Goal: Task Accomplishment & Management: Complete application form

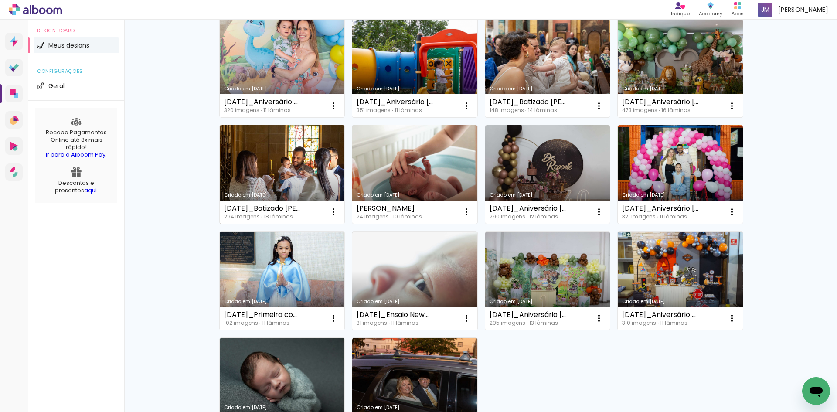
scroll to position [480, 0]
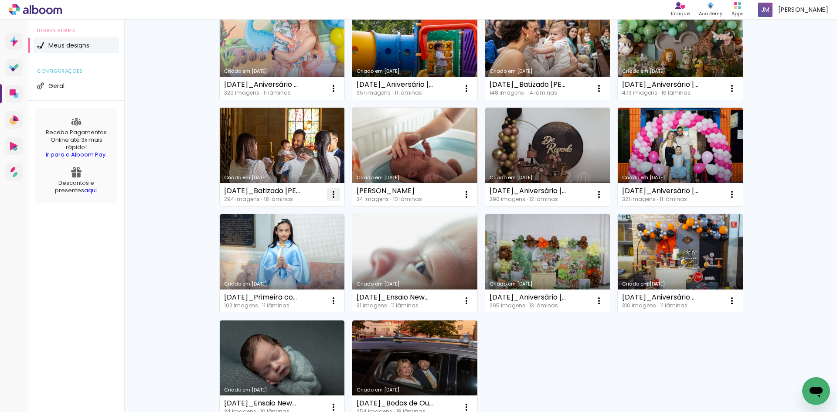
click at [328, 194] on iron-icon at bounding box center [333, 194] width 10 height 10
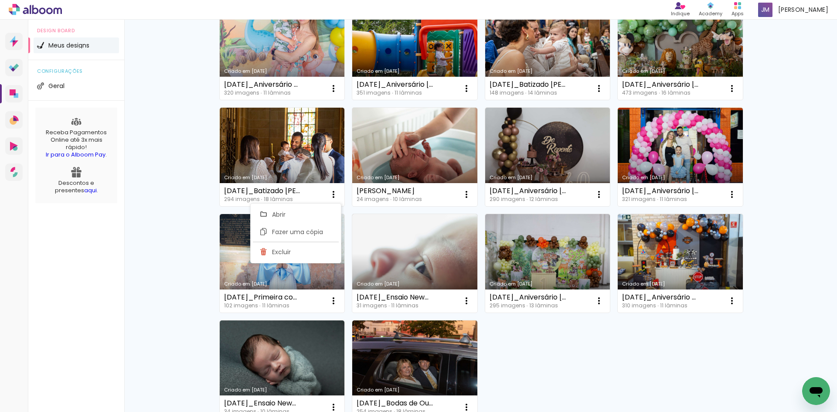
click at [640, 361] on div "Criado em 14/09/25 Joaquim 258 imagens ∙ 12 lâminas Abrir Fazer uma cópia Exclu…" at bounding box center [480, 50] width 531 height 743
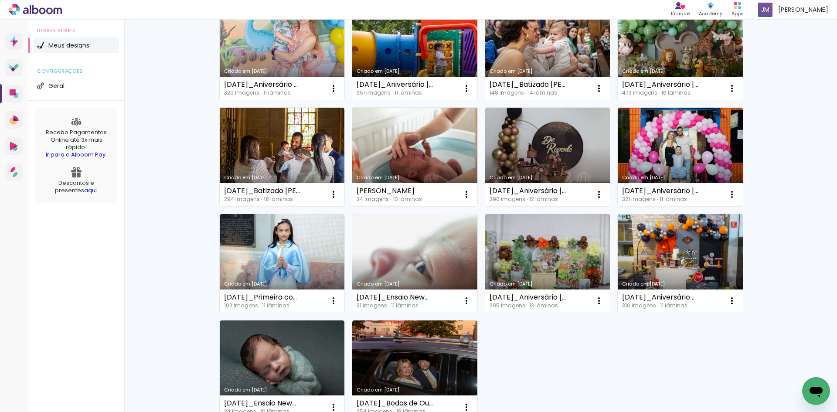
scroll to position [586, 0]
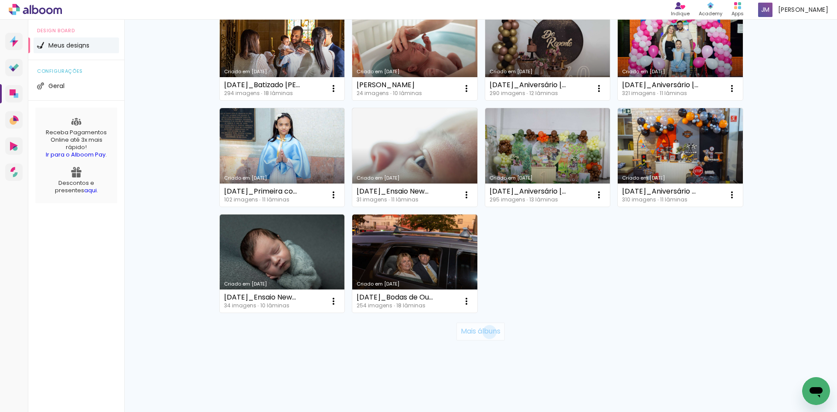
click at [0, 0] on slot "Mais álbuns" at bounding box center [0, 0] width 0 height 0
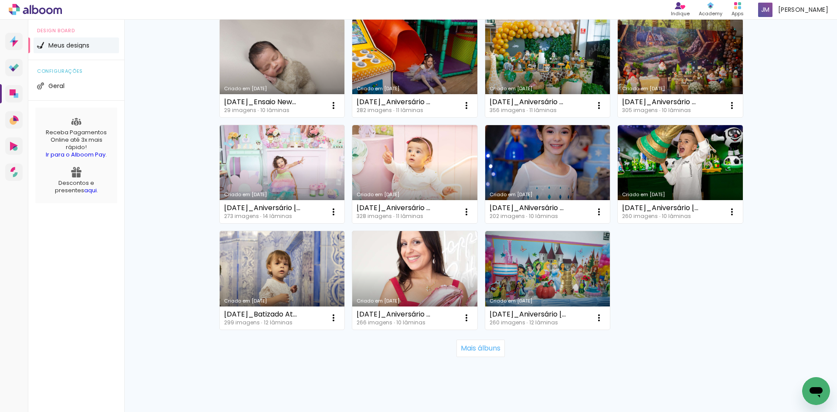
scroll to position [1223, 0]
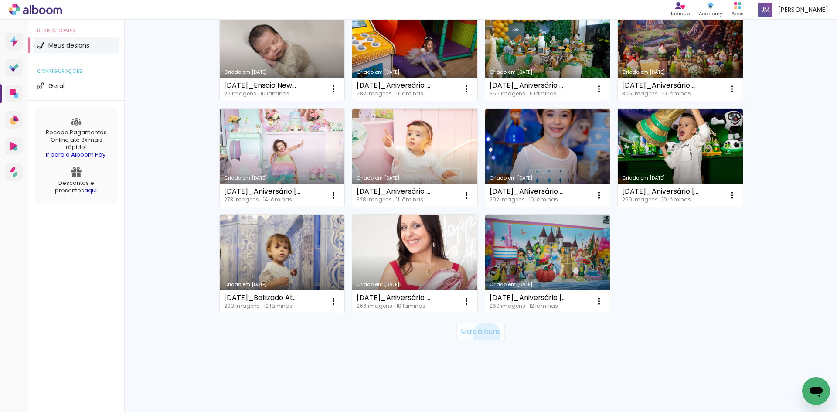
click at [0, 0] on slot "Mais álbuns" at bounding box center [0, 0] width 0 height 0
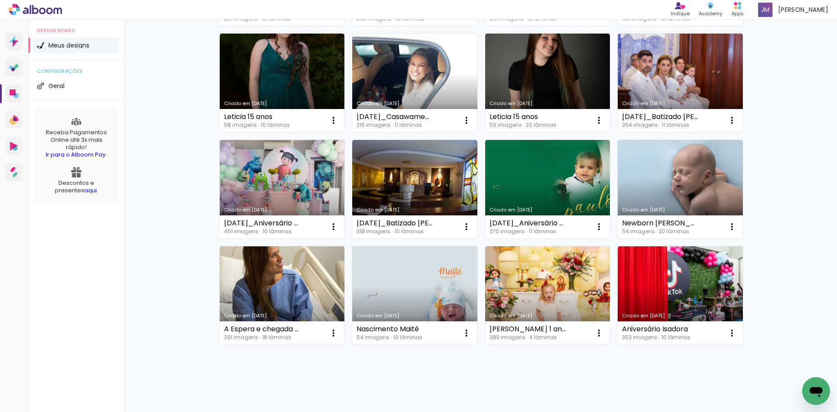
scroll to position [1630, 0]
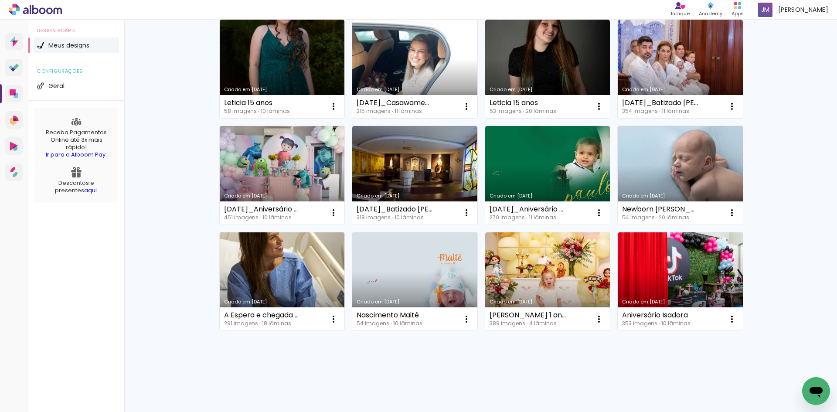
click at [277, 276] on link "Criado em 07/09/22" at bounding box center [282, 281] width 125 height 99
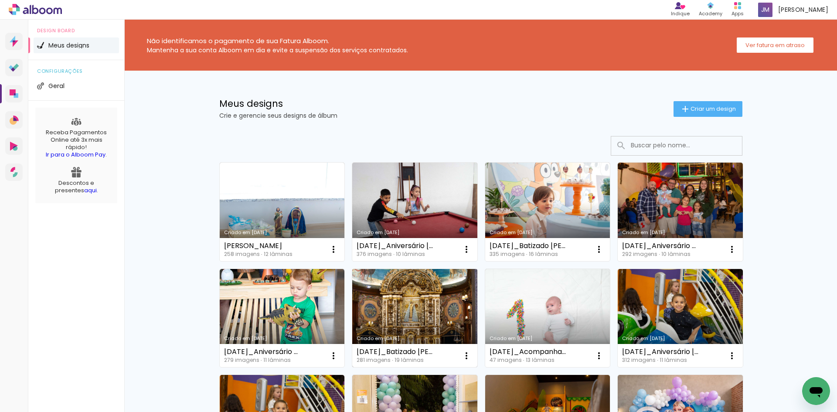
click at [415, 312] on link "Criado em [DATE]" at bounding box center [414, 318] width 125 height 99
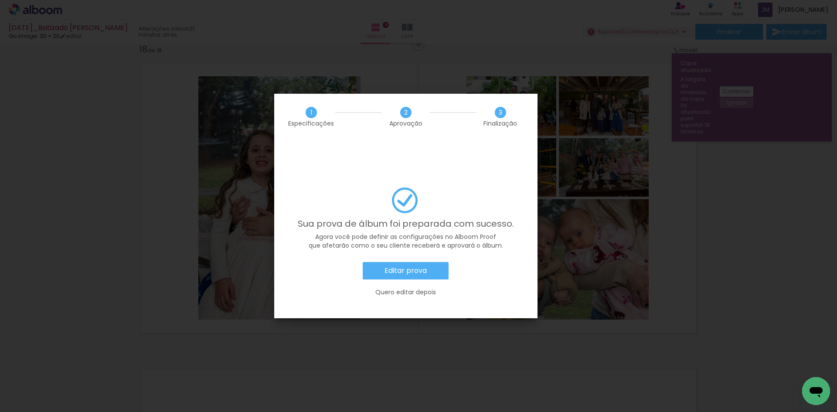
scroll to position [1090, 0]
click at [0, 0] on slot "Editar prova" at bounding box center [0, 0] width 0 height 0
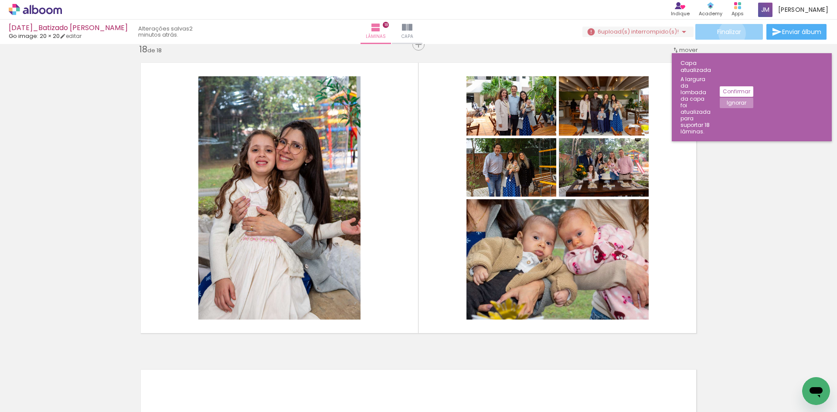
click at [729, 33] on span "Finalizar" at bounding box center [729, 32] width 24 height 6
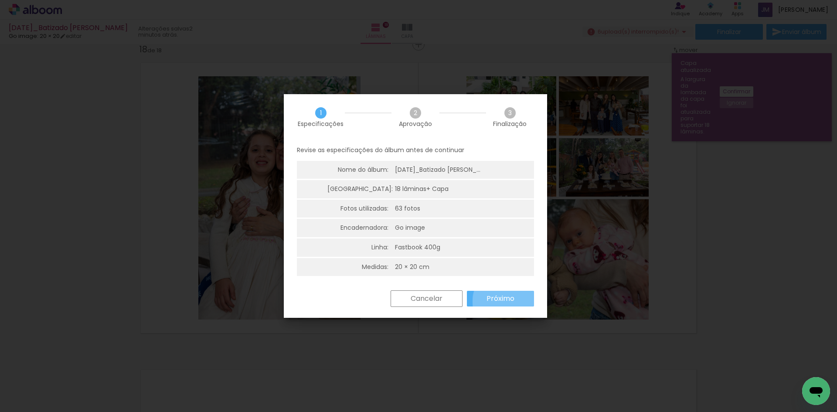
click at [0, 0] on slot "Próximo" at bounding box center [0, 0] width 0 height 0
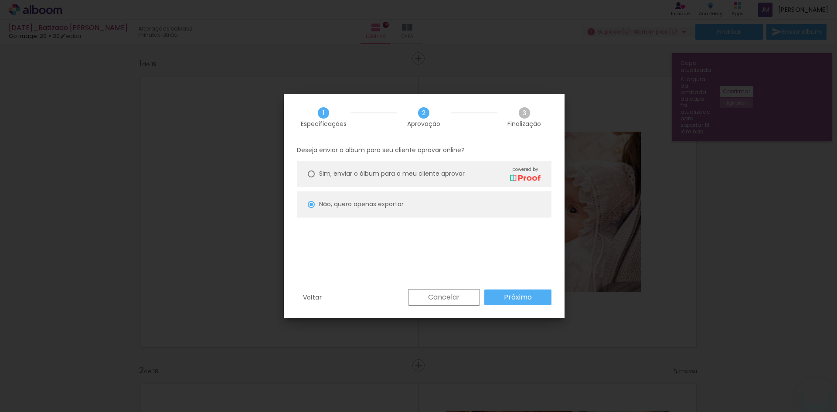
click at [519, 302] on paper-button "Próximo" at bounding box center [517, 297] width 67 height 16
type input "Alta, 300 DPI"
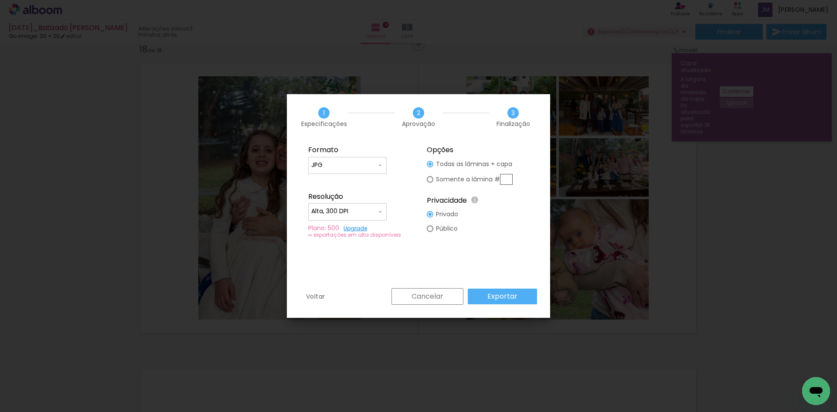
scroll to position [1090, 0]
click at [0, 0] on slot "Exportar" at bounding box center [0, 0] width 0 height 0
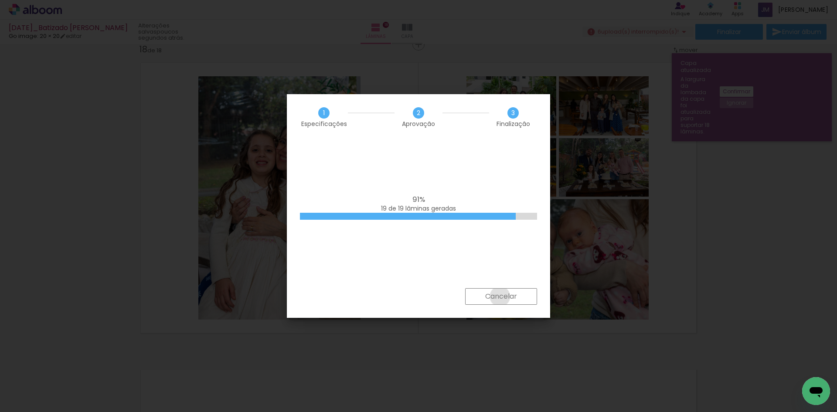
click at [0, 0] on slot "Cancelar" at bounding box center [0, 0] width 0 height 0
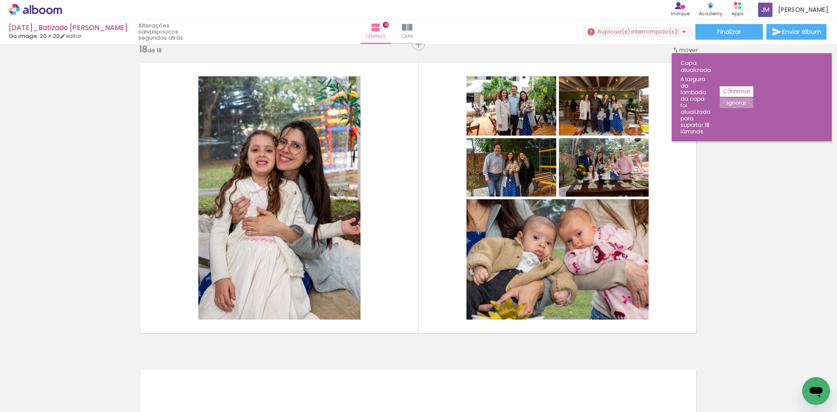
click at [0, 0] on slot "Confirmar" at bounding box center [0, 0] width 0 height 0
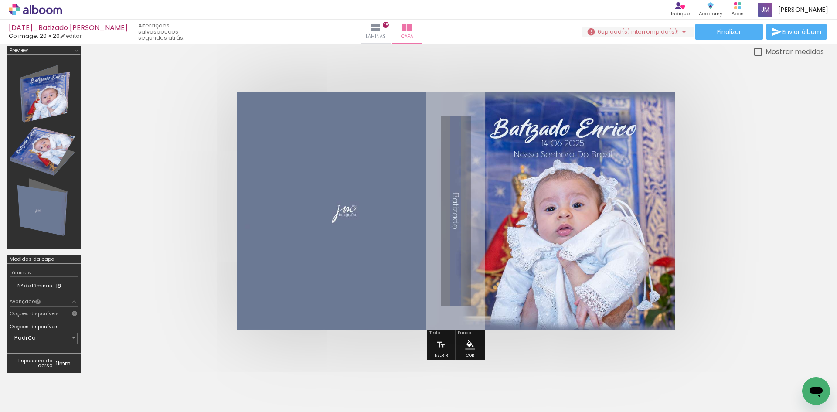
scroll to position [0, 12958]
drag, startPoint x: 793, startPoint y: 383, endPoint x: 789, endPoint y: 386, distance: 4.7
click at [789, 386] on div at bounding box center [801, 382] width 43 height 23
click at [792, 386] on div at bounding box center [801, 382] width 43 height 23
click at [749, 106] on quentale-cover at bounding box center [455, 211] width 667 height 238
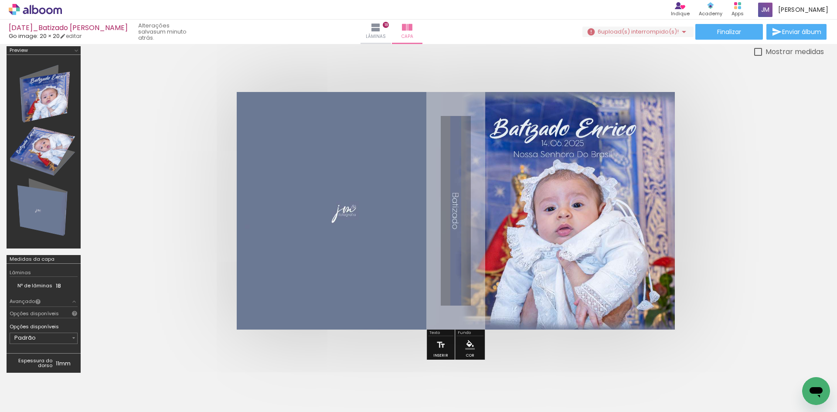
click at [710, 228] on quentale-cover at bounding box center [455, 211] width 667 height 238
click at [727, 35] on span "Finalizar" at bounding box center [729, 32] width 24 height 6
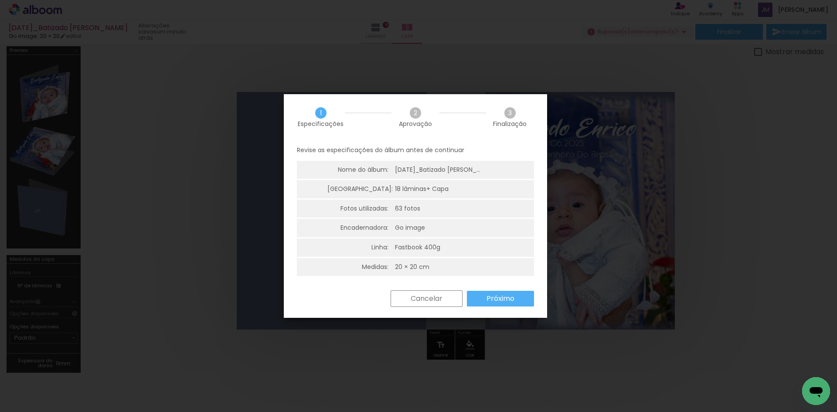
click at [0, 0] on slot "Próximo" at bounding box center [0, 0] width 0 height 0
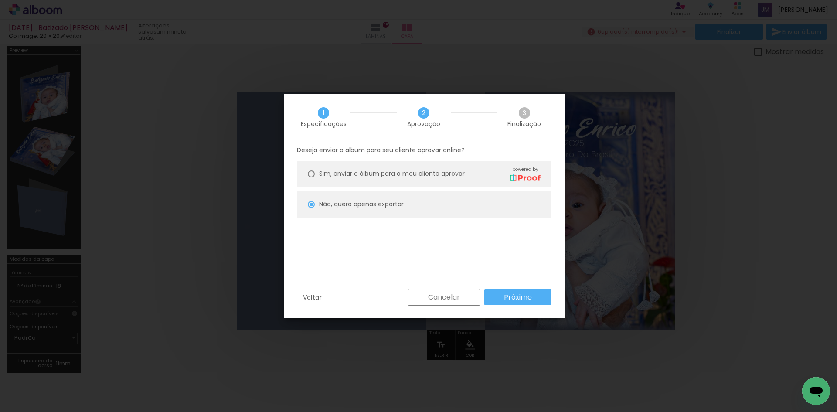
click at [429, 175] on span "Sim, enviar o álbum para o meu cliente aprovar" at bounding box center [392, 173] width 146 height 9
type paper-radio-button "on"
click at [0, 0] on slot "Próximo" at bounding box center [0, 0] width 0 height 0
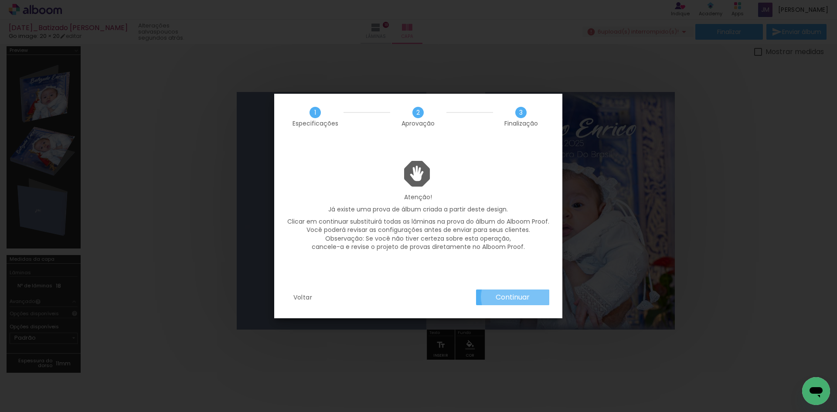
click at [0, 0] on slot "Continuar" at bounding box center [0, 0] width 0 height 0
